Goal: Information Seeking & Learning: Compare options

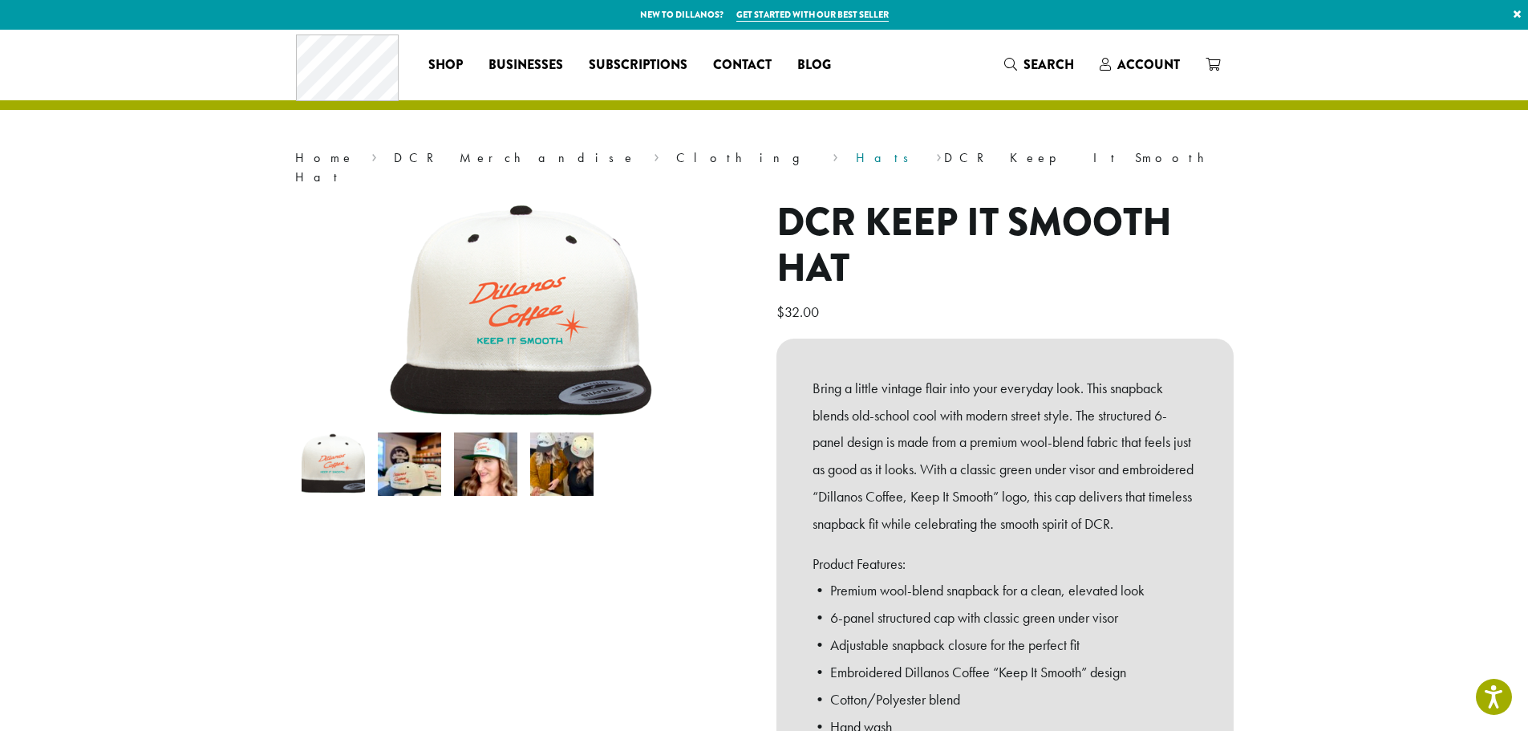
click at [856, 160] on link "Hats" at bounding box center [887, 157] width 63 height 17
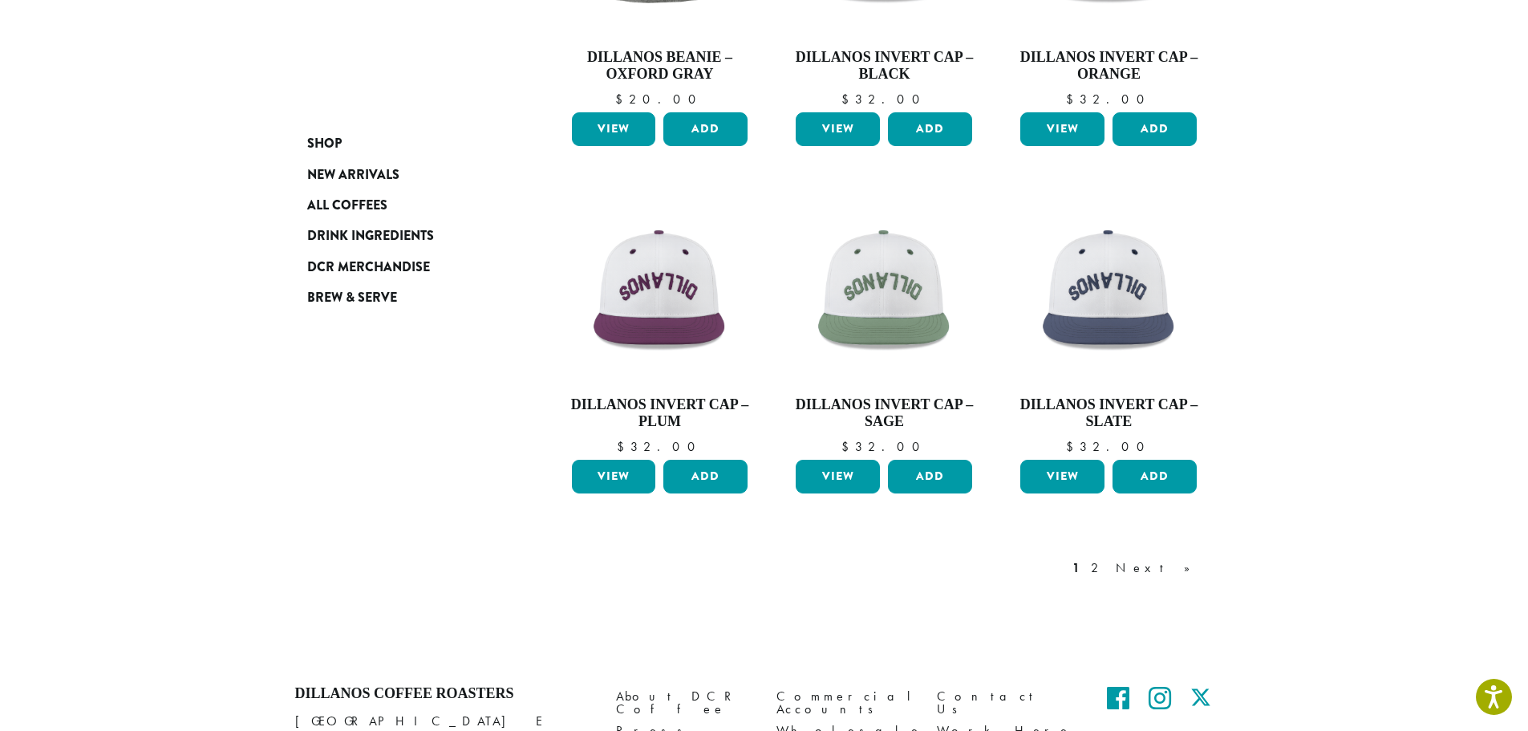
scroll to position [1203, 0]
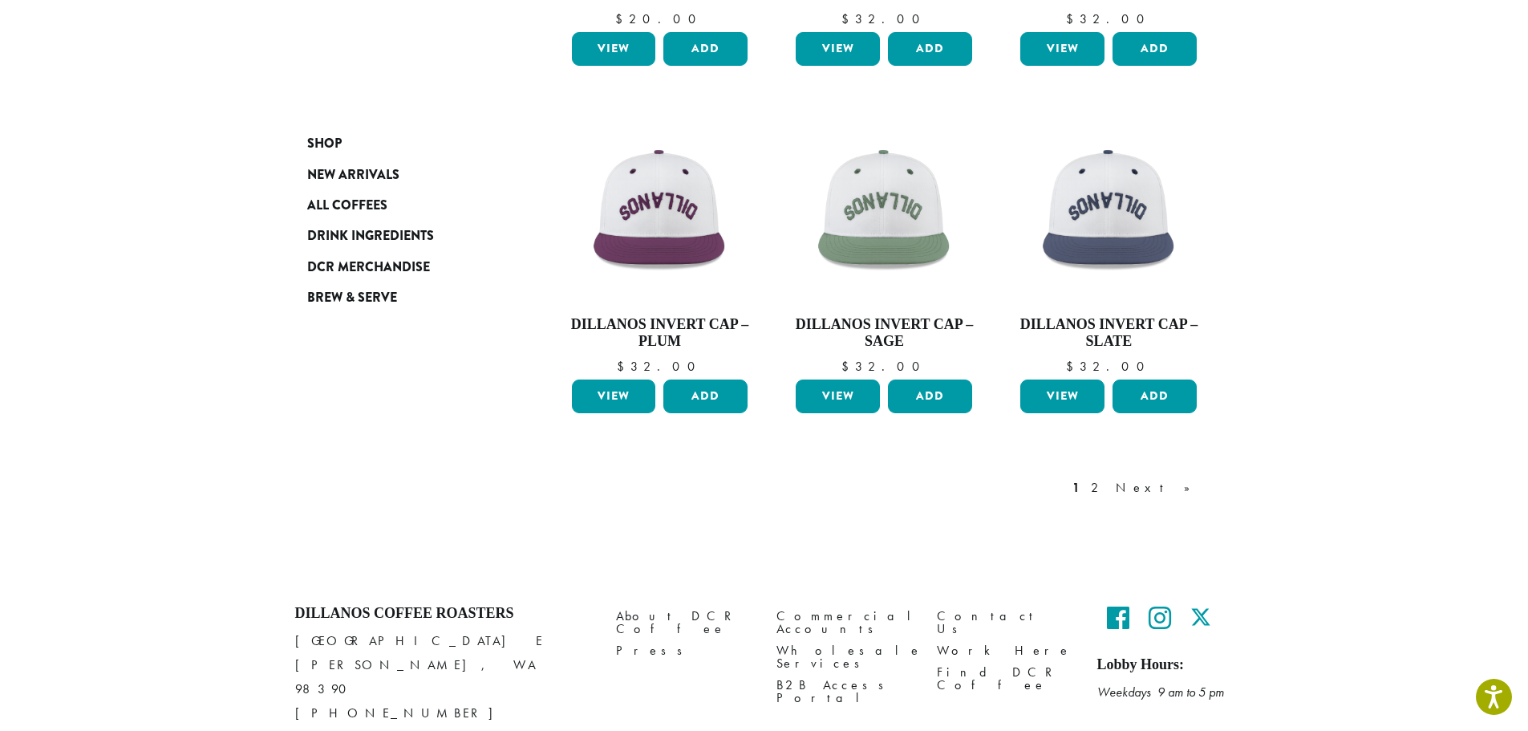
click at [1175, 481] on link "Next »" at bounding box center [1159, 487] width 92 height 19
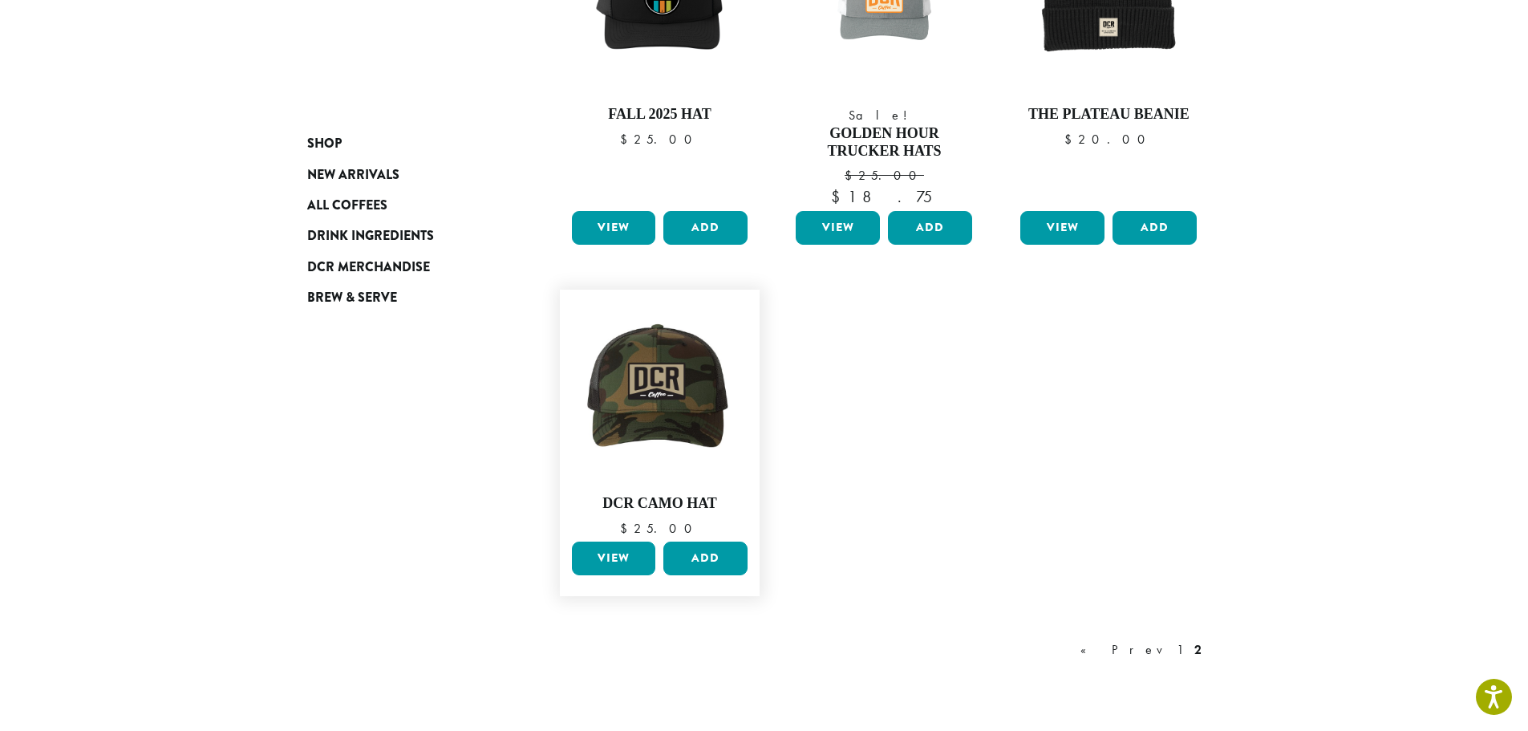
scroll to position [580, 0]
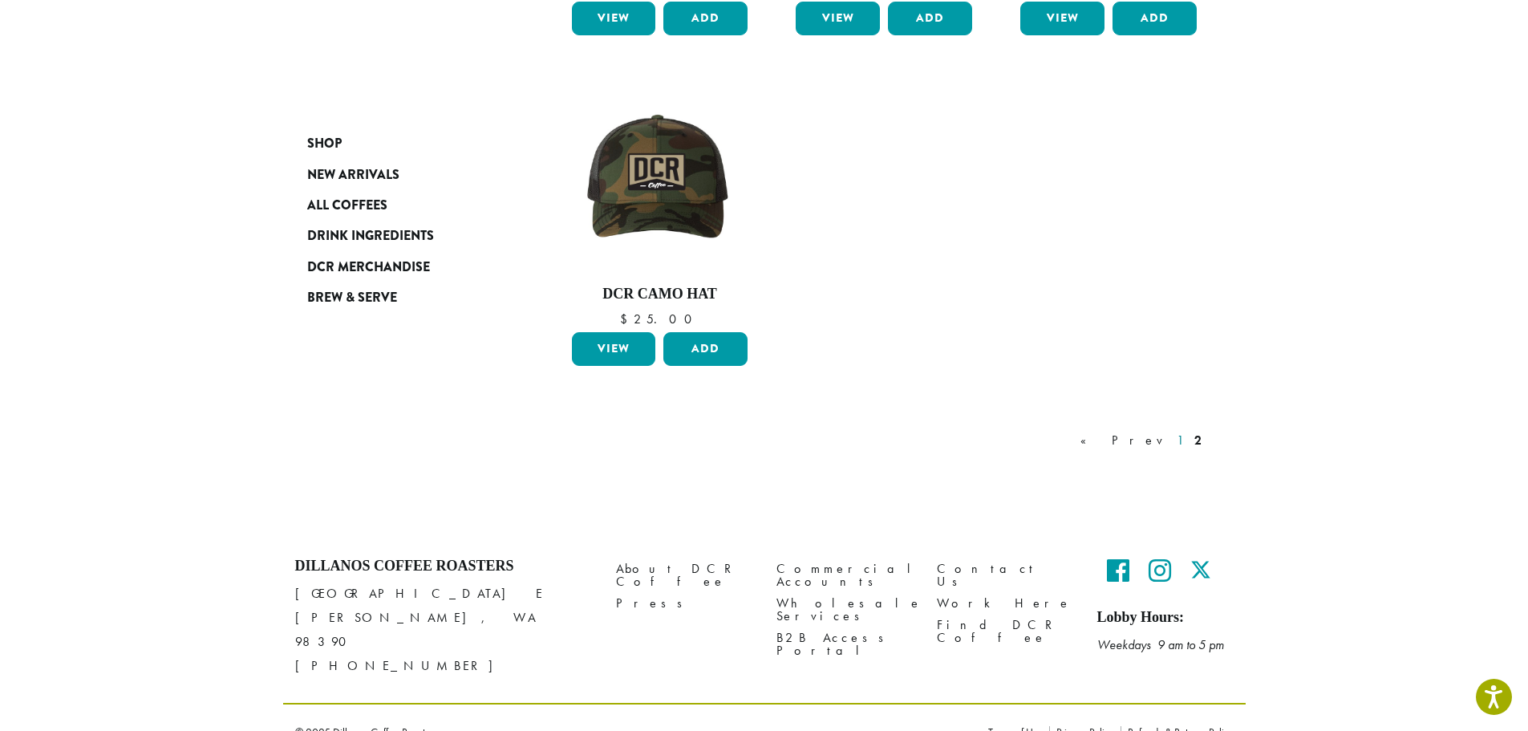
click at [1179, 440] on link "1" at bounding box center [1180, 440] width 13 height 19
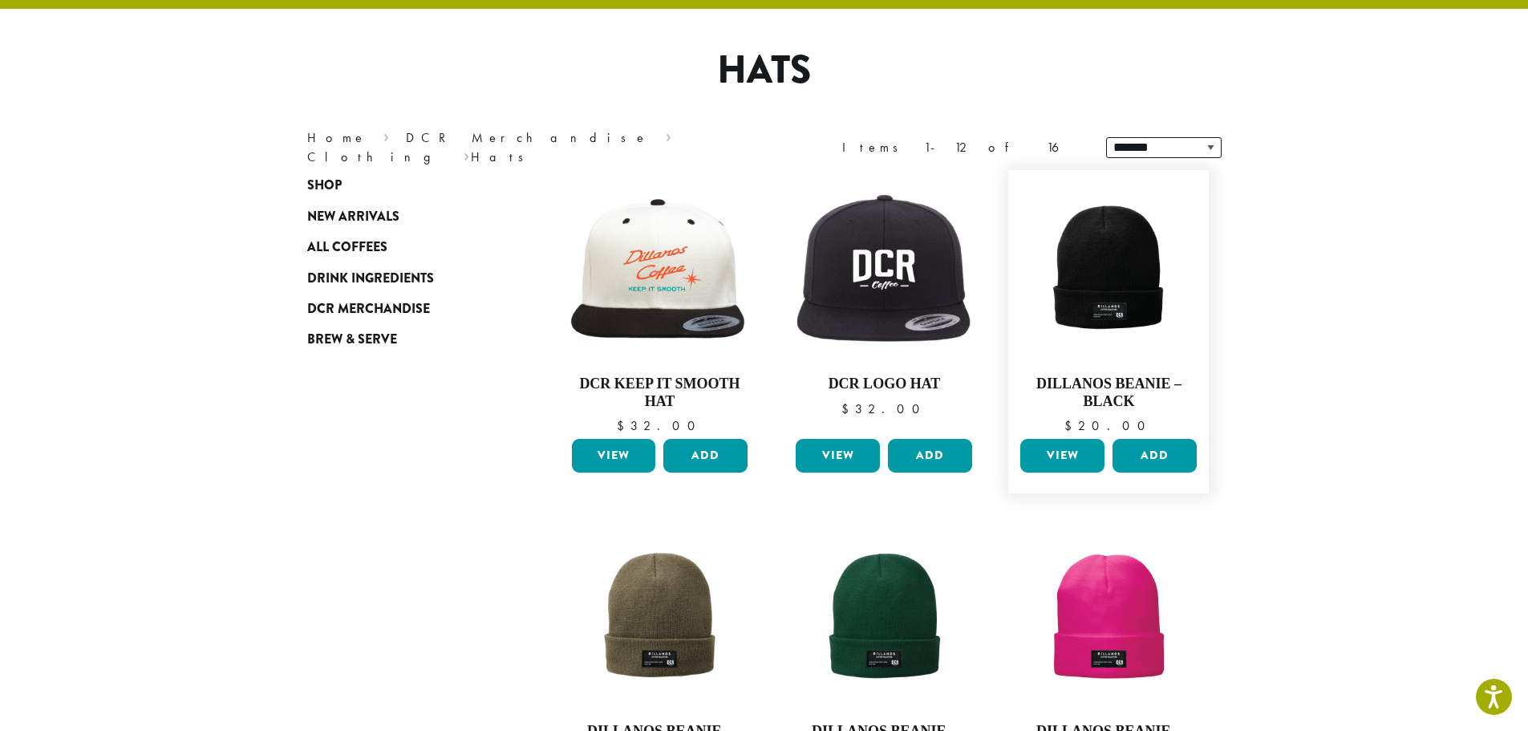
scroll to position [99, 0]
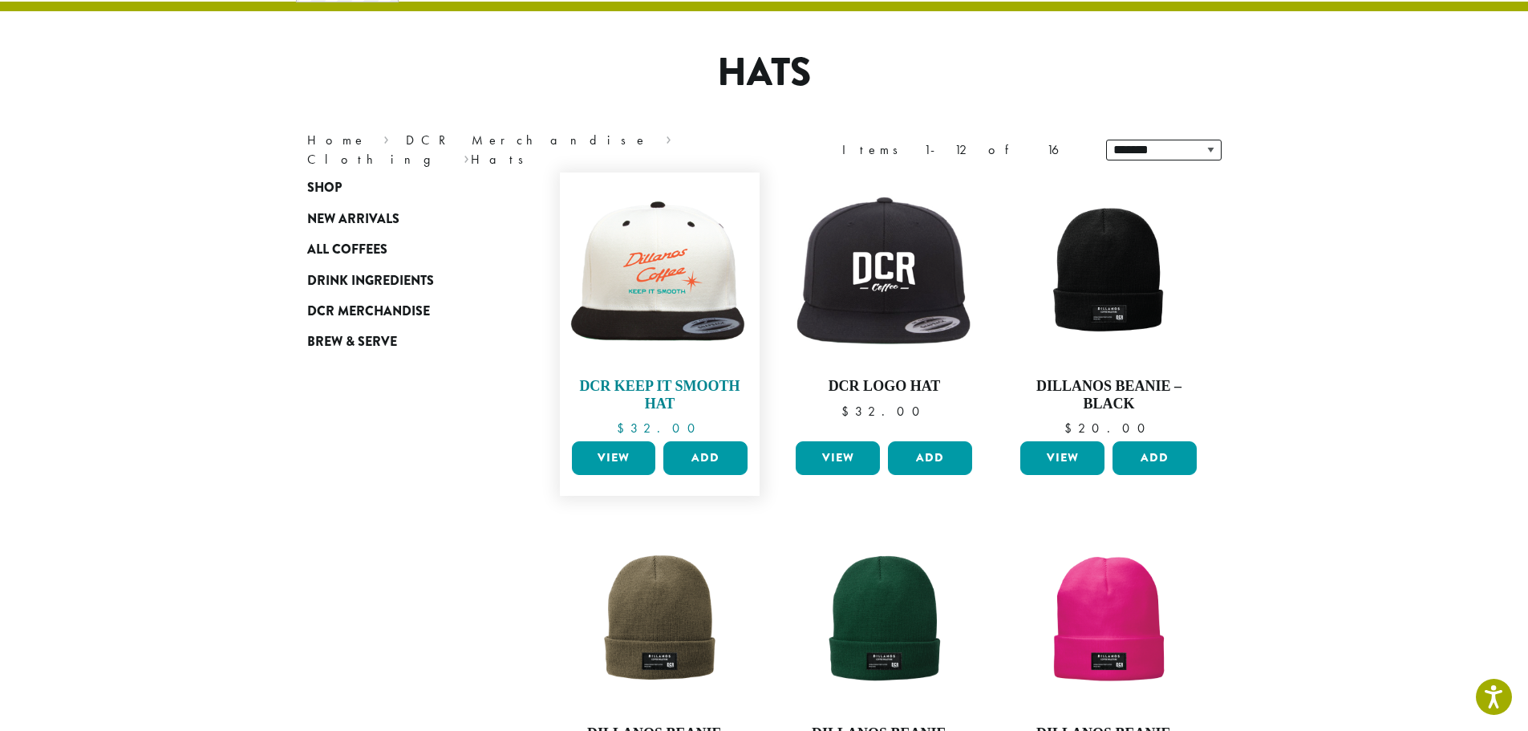
click at [635, 286] on img at bounding box center [659, 273] width 185 height 150
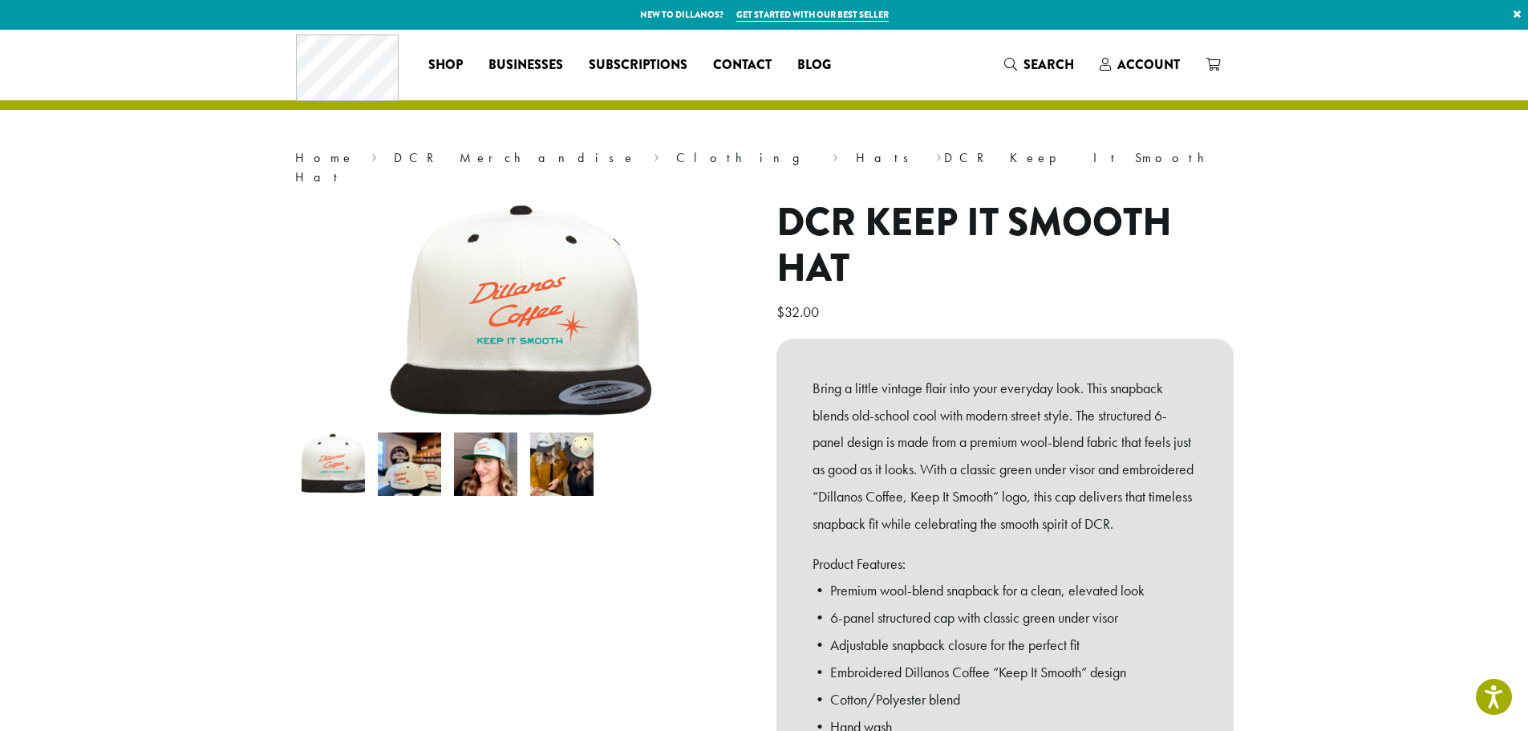
click at [572, 453] on img at bounding box center [561, 463] width 63 height 63
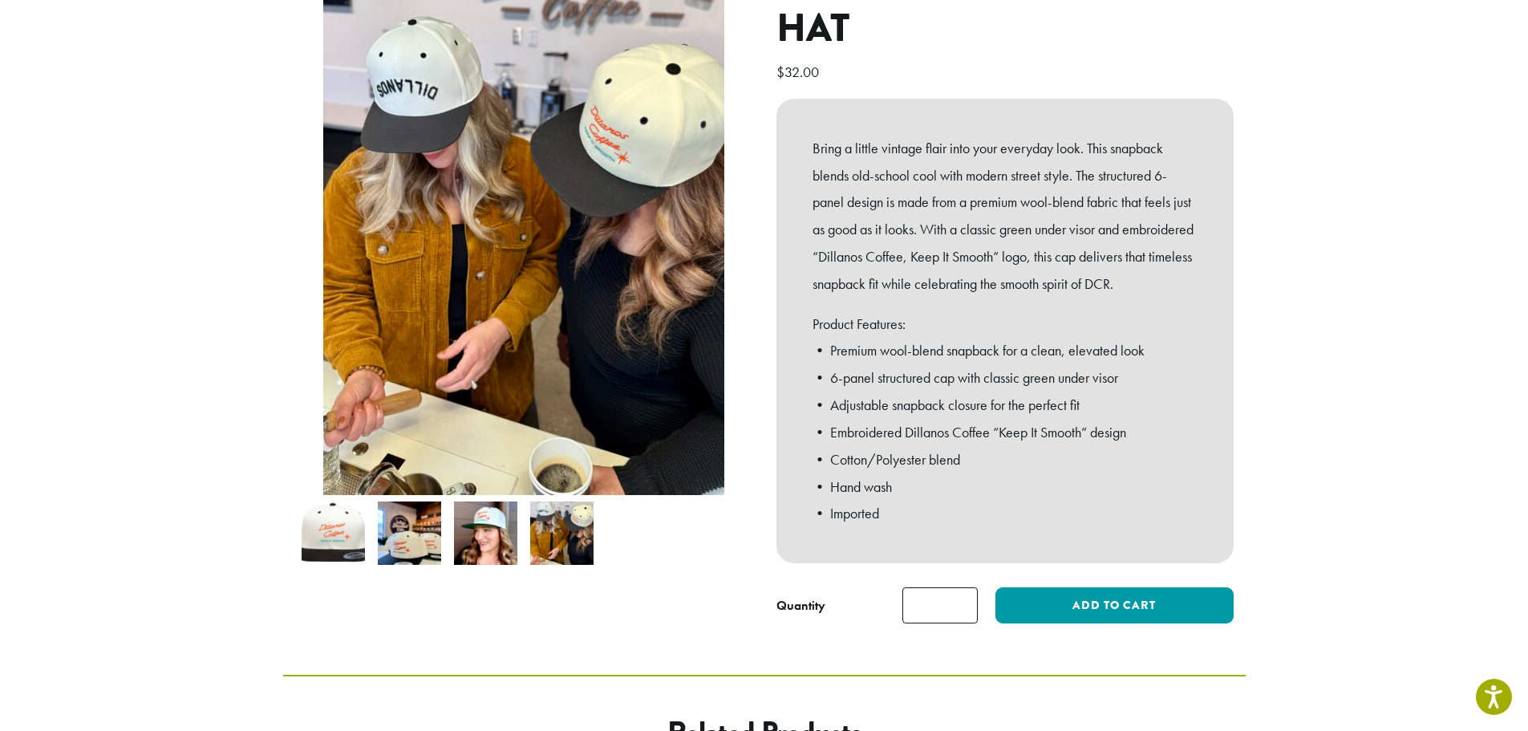
scroll to position [241, 0]
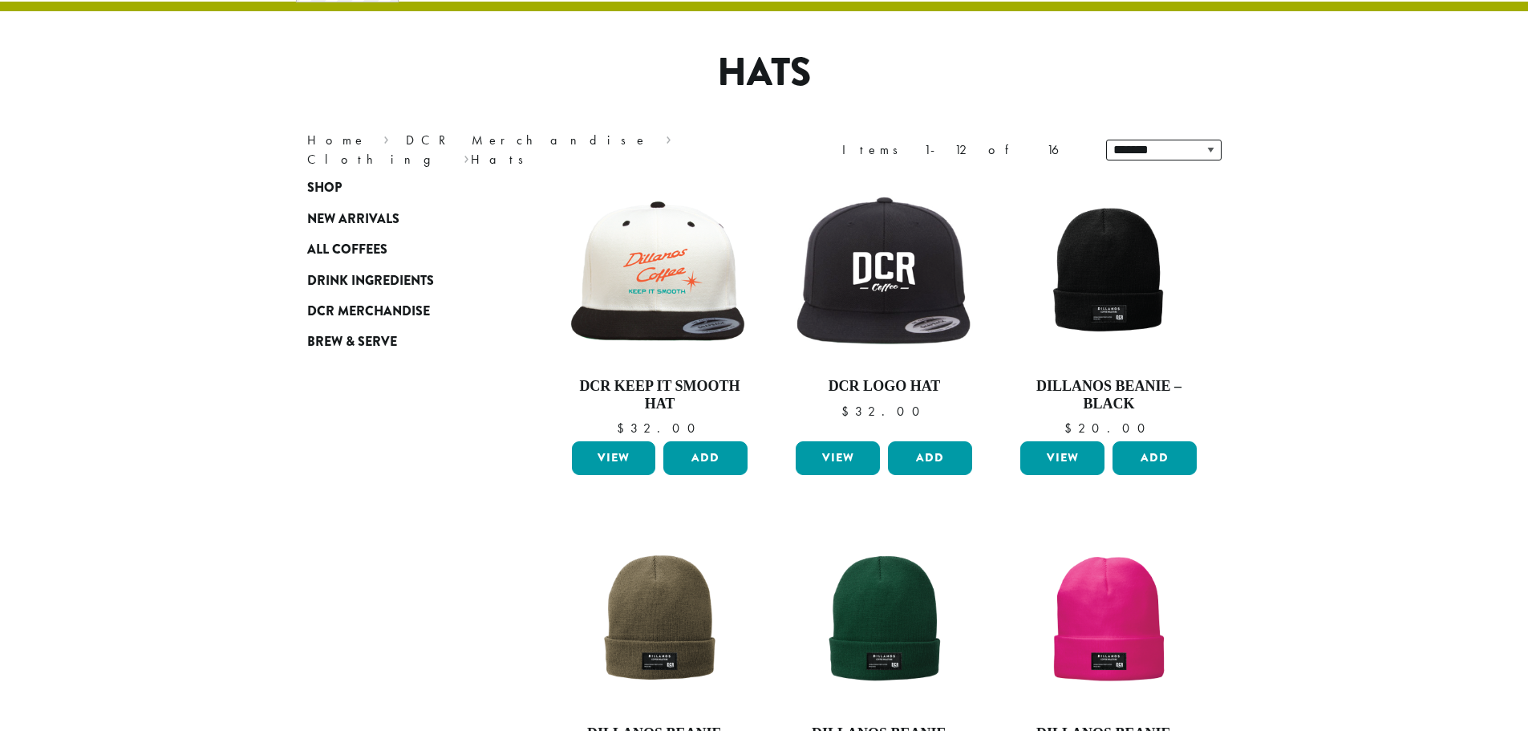
scroll to position [99, 0]
click at [865, 250] on img at bounding box center [884, 273] width 185 height 160
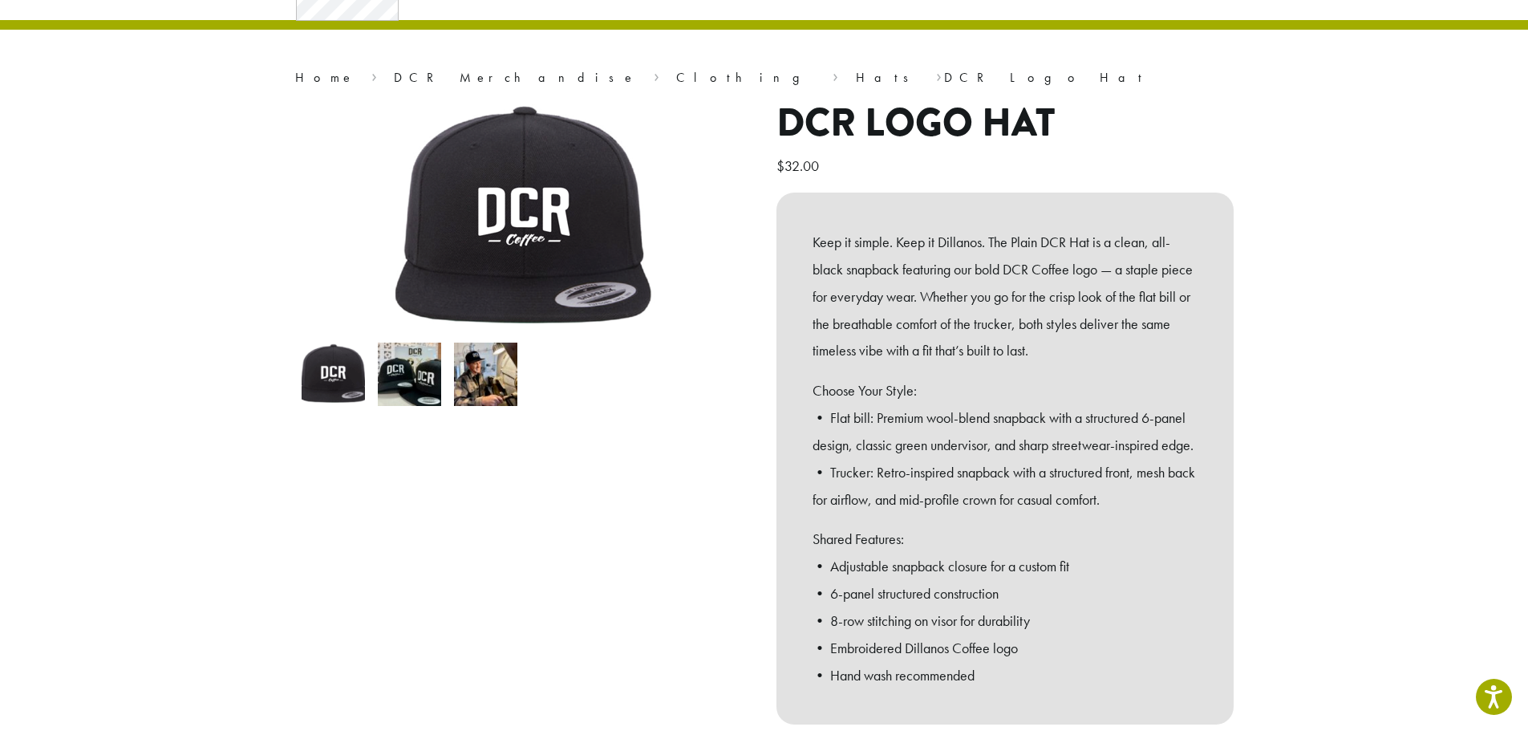
click at [394, 377] on img at bounding box center [409, 374] width 63 height 63
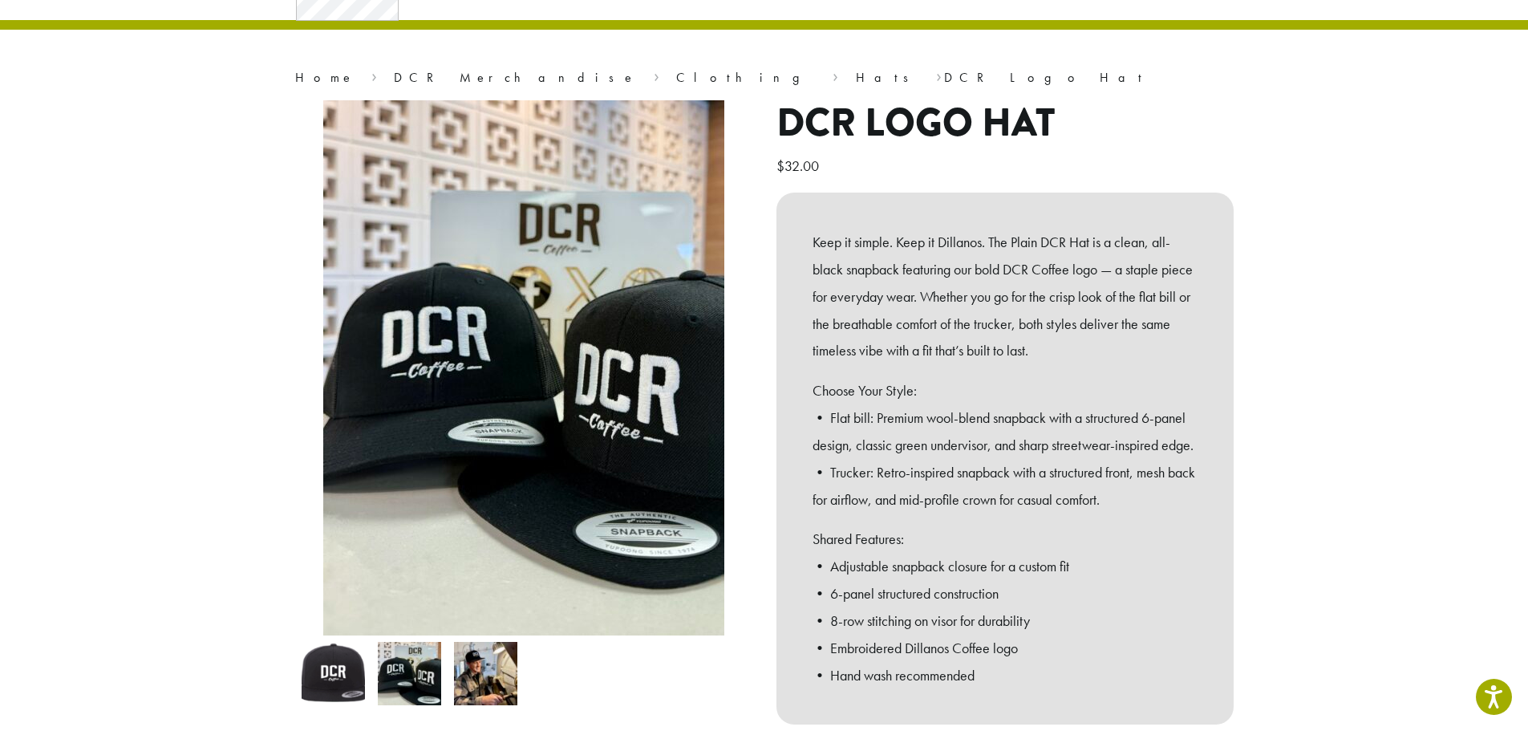
click at [506, 691] on img at bounding box center [485, 673] width 63 height 63
